Goal: Check status: Check status

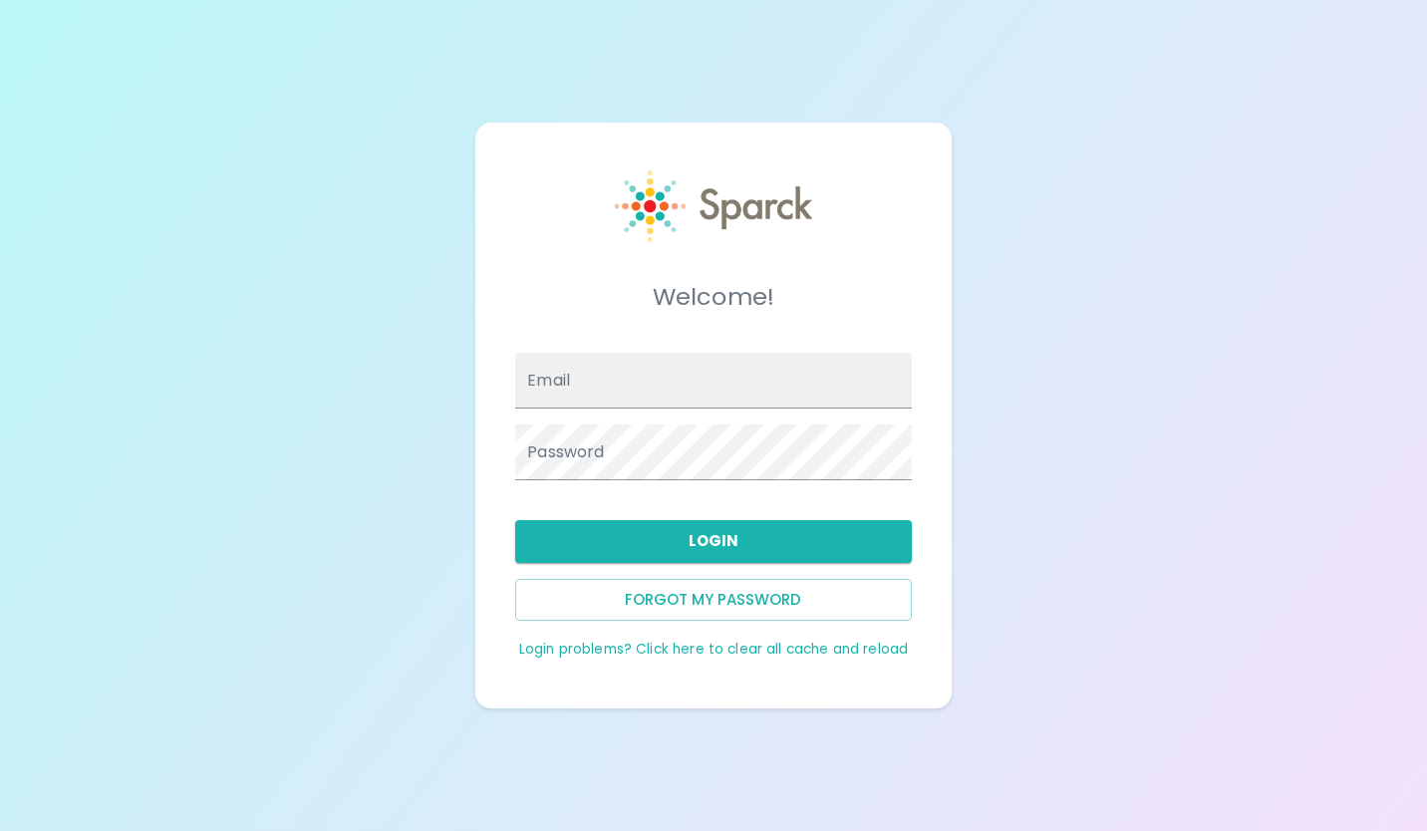
type input "[EMAIL_ADDRESS][DOMAIN_NAME]"
click at [786, 542] on button "Login" at bounding box center [713, 541] width 396 height 42
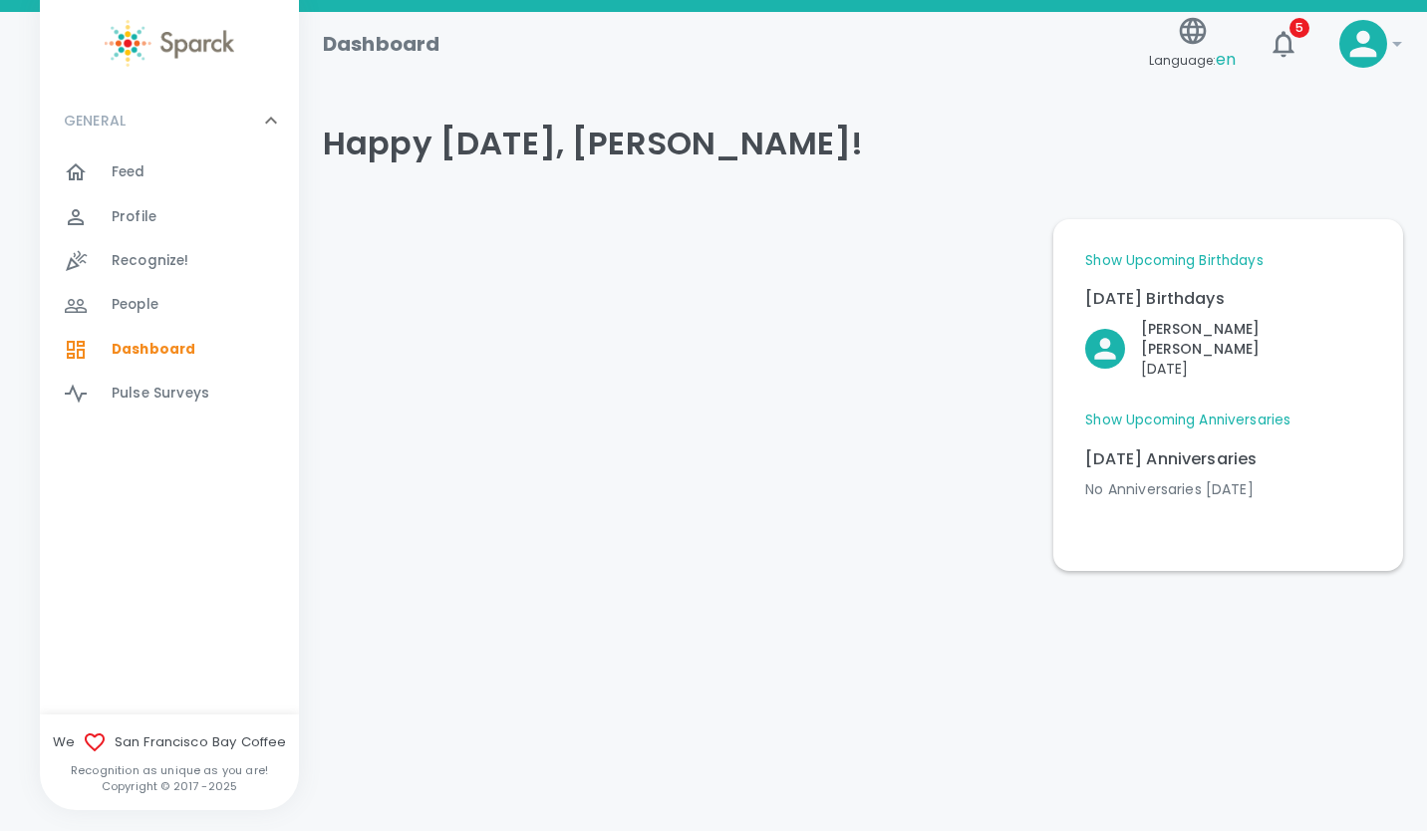
click at [1289, 46] on icon "button" at bounding box center [1284, 44] width 32 height 32
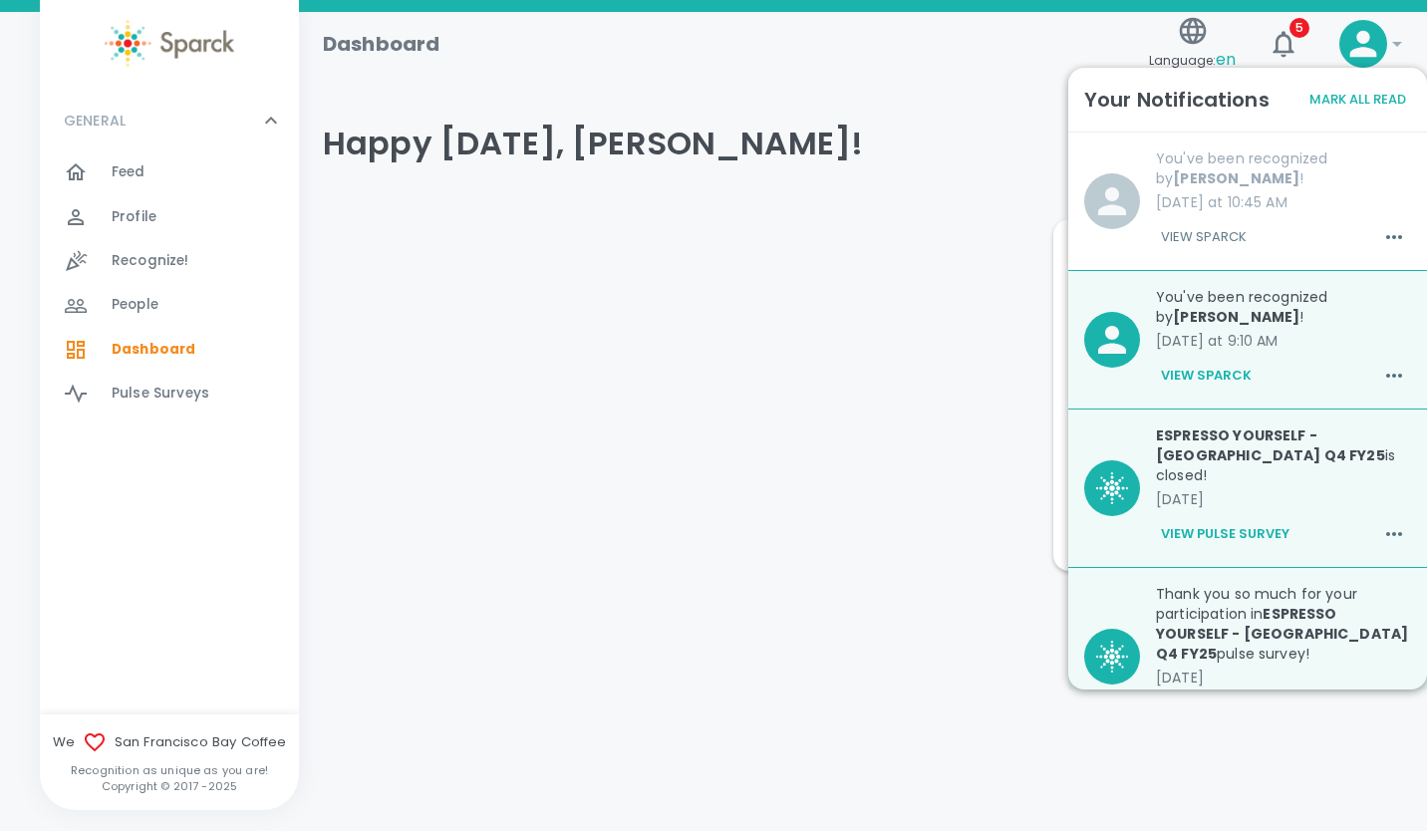
click at [1289, 187] on p "You've been recognized by [PERSON_NAME] !" at bounding box center [1283, 168] width 255 height 40
click at [1209, 241] on button "View Sparck" at bounding box center [1204, 237] width 96 height 34
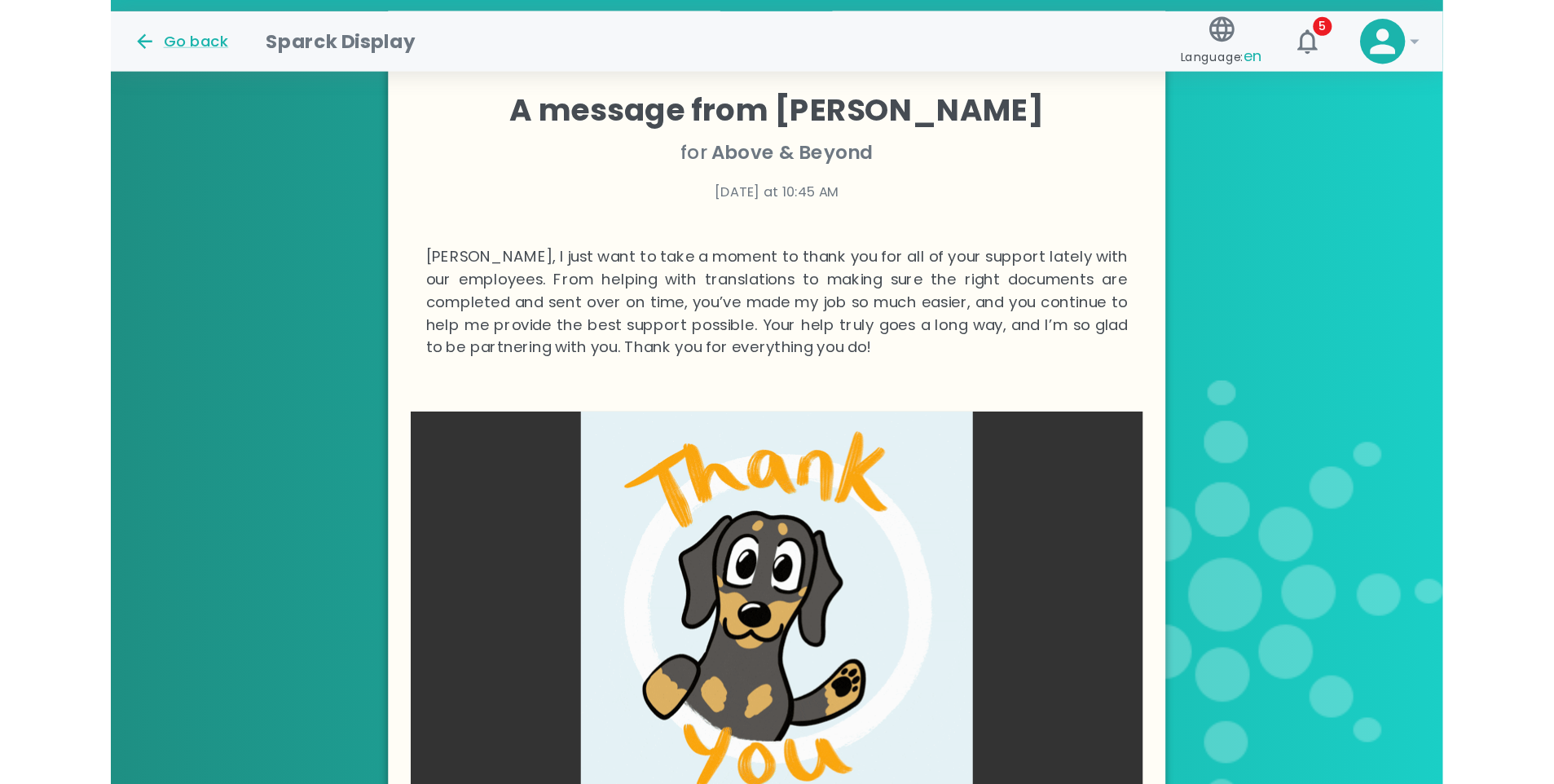
scroll to position [451, 0]
